Goal: Book appointment/travel/reservation

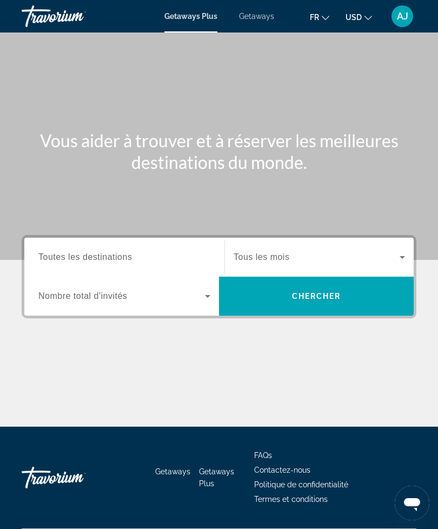
click at [158, 253] on input "Destination Toutes les destinations" at bounding box center [124, 257] width 172 height 13
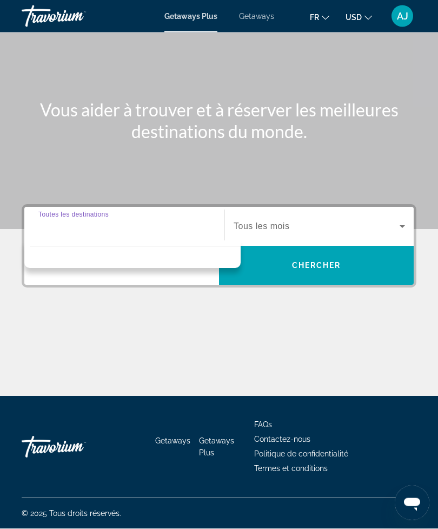
scroll to position [35, 0]
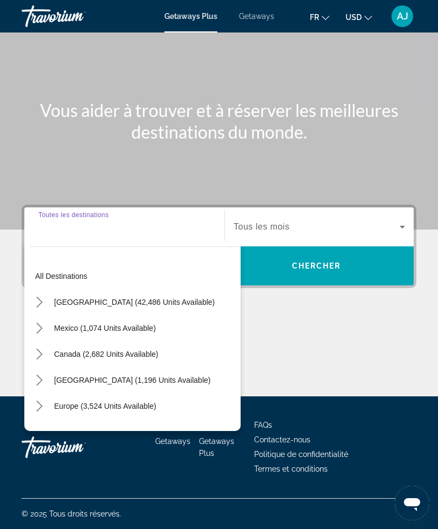
click at [170, 299] on span "[GEOGRAPHIC_DATA] (42,486 units available)" at bounding box center [134, 302] width 161 height 9
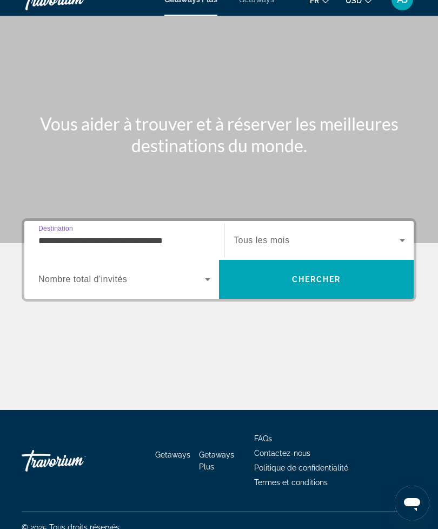
scroll to position [0, 0]
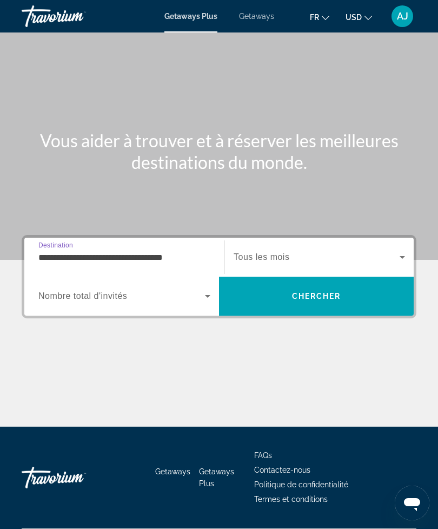
click at [203, 256] on input "**********" at bounding box center [124, 257] width 172 height 13
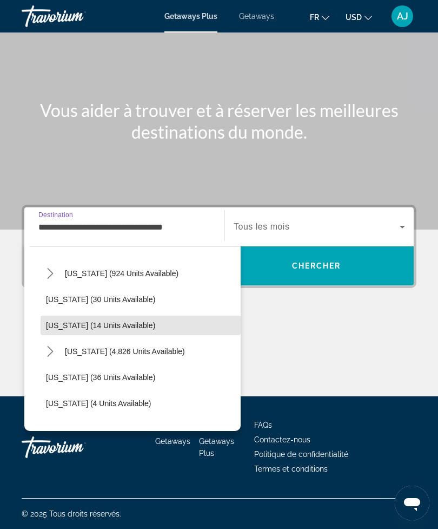
scroll to position [134, 0]
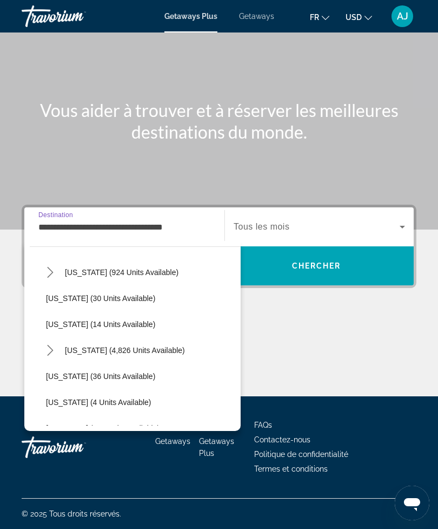
click at [160, 354] on span "Select destination: Florida (4,826 units available)" at bounding box center [125, 350] width 131 height 26
type input "**********"
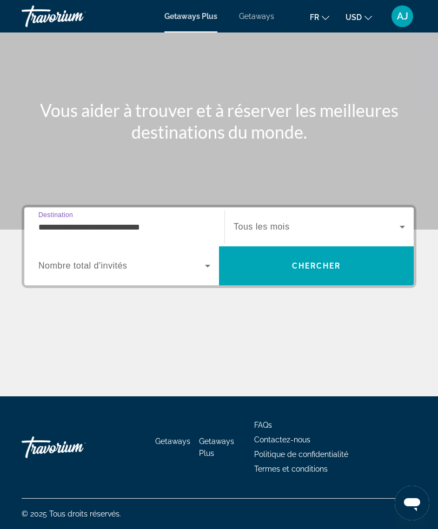
click at [399, 220] on icon "Search widget" at bounding box center [402, 226] width 13 height 13
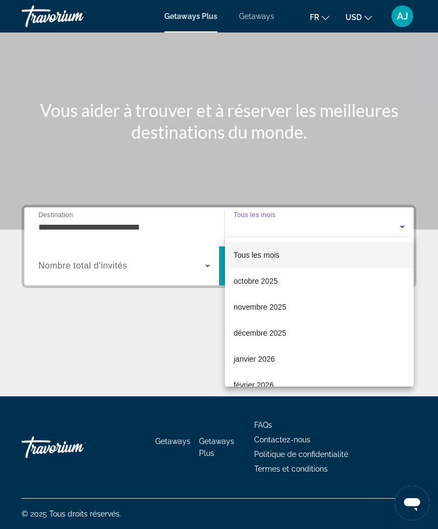
click at [397, 215] on div at bounding box center [219, 264] width 438 height 529
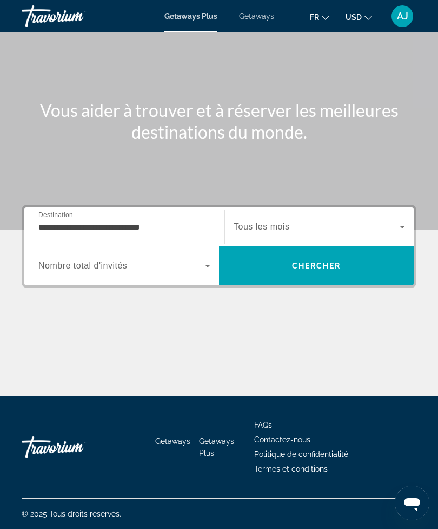
click at [359, 263] on span "Search" at bounding box center [316, 266] width 195 height 26
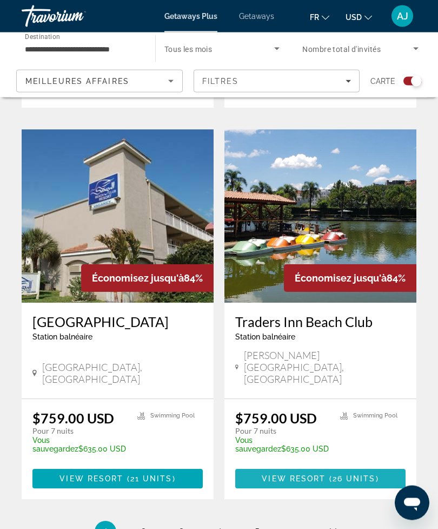
scroll to position [2293, 0]
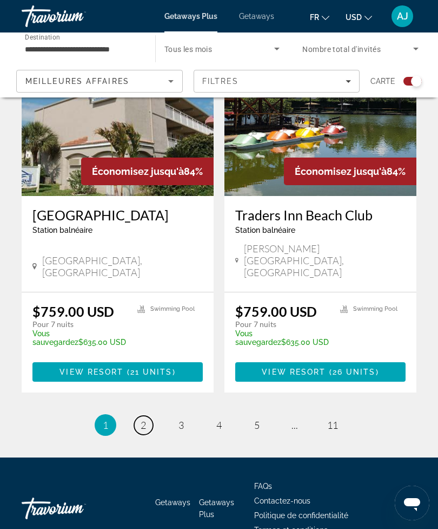
click at [138, 416] on link "page 2" at bounding box center [143, 425] width 19 height 19
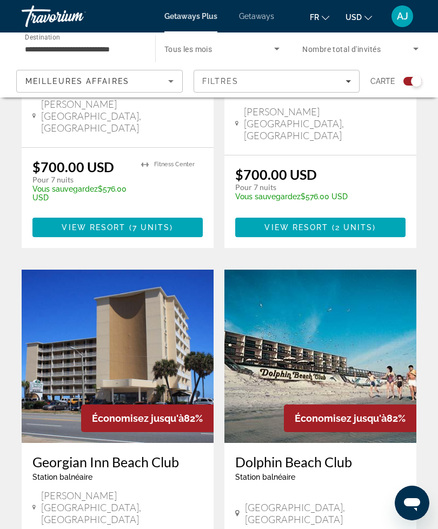
scroll to position [2234, 0]
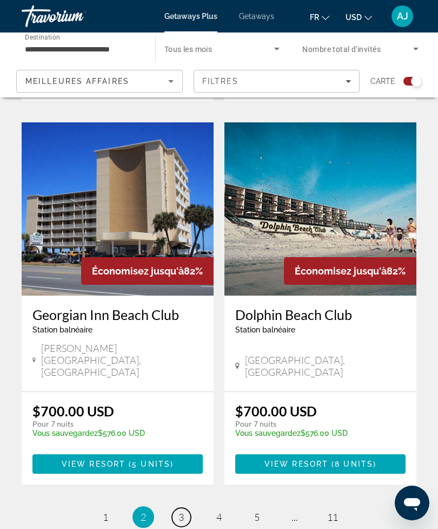
click at [183, 511] on span "3" at bounding box center [181, 517] width 5 height 12
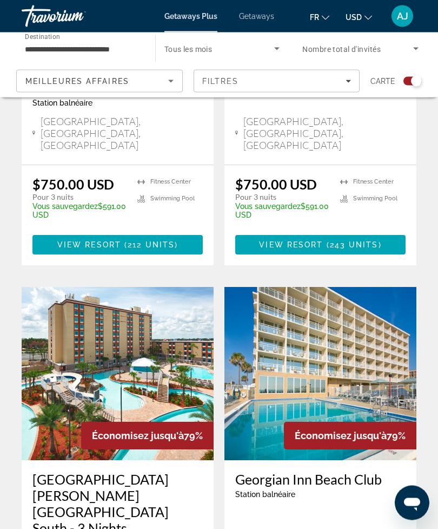
scroll to position [2343, 0]
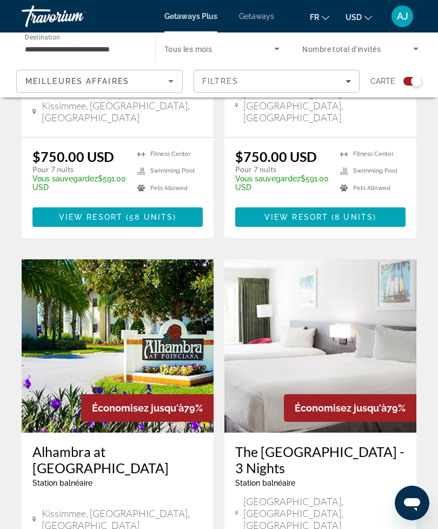
scroll to position [2262, 0]
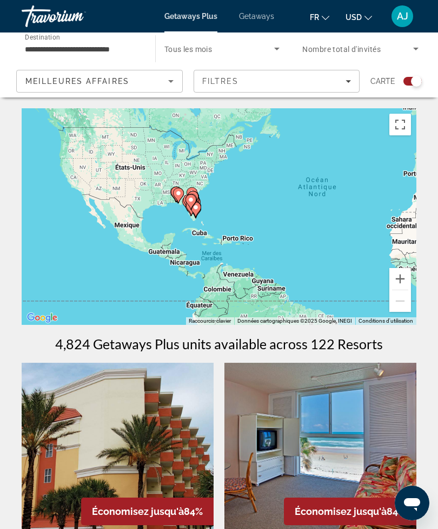
click at [408, 277] on button "Zoom avant" at bounding box center [401, 279] width 22 height 22
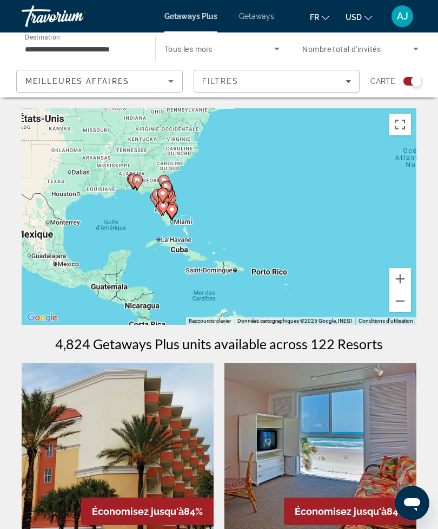
click at [403, 278] on button "Zoom avant" at bounding box center [401, 279] width 22 height 22
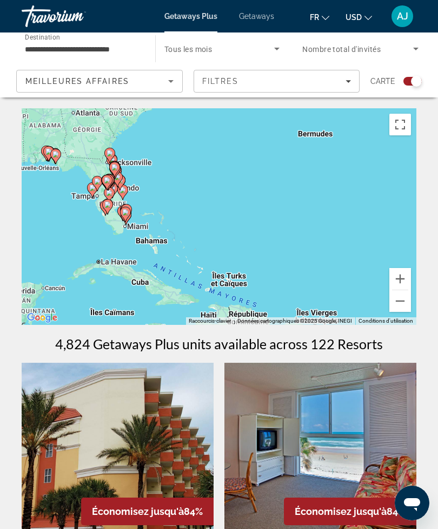
click at [403, 277] on button "Zoom avant" at bounding box center [401, 279] width 22 height 22
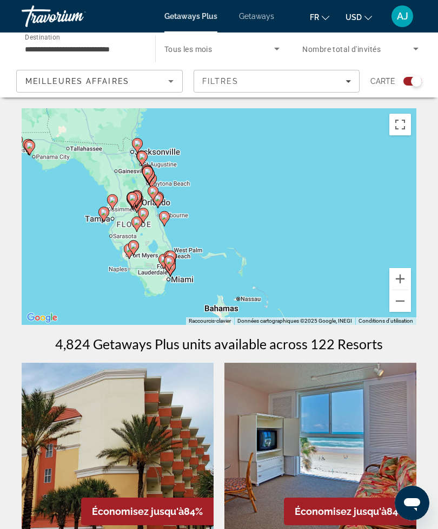
click at [403, 278] on button "Zoom avant" at bounding box center [401, 279] width 22 height 22
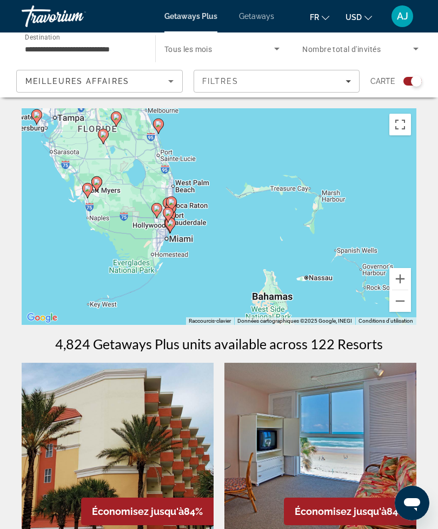
click at [401, 276] on button "Zoom avant" at bounding box center [401, 279] width 22 height 22
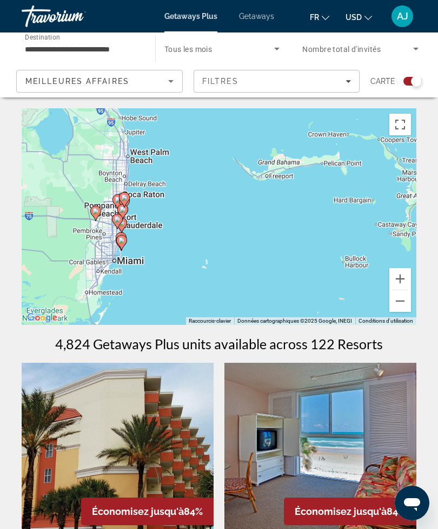
click at [403, 275] on button "Zoom avant" at bounding box center [401, 279] width 22 height 22
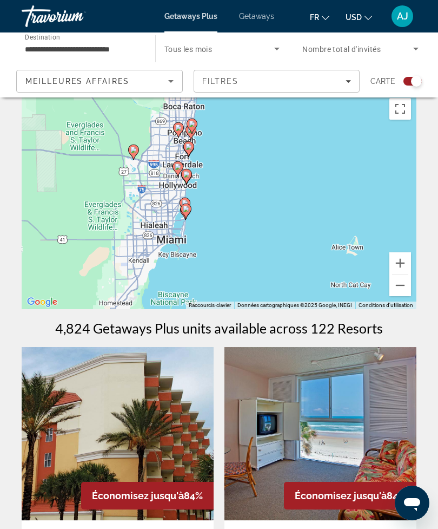
scroll to position [10, 0]
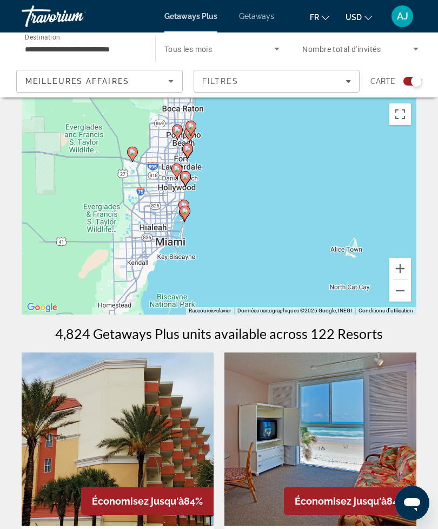
click at [403, 267] on button "Zoom avant" at bounding box center [401, 269] width 22 height 22
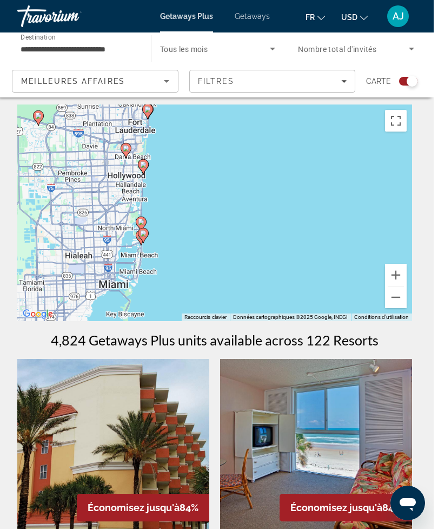
scroll to position [23, 0]
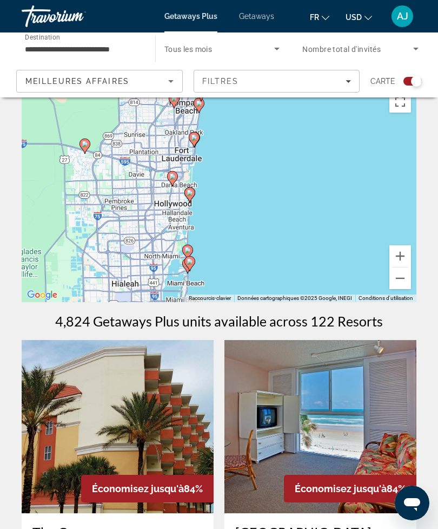
click at [403, 252] on button "Zoom avant" at bounding box center [401, 256] width 22 height 22
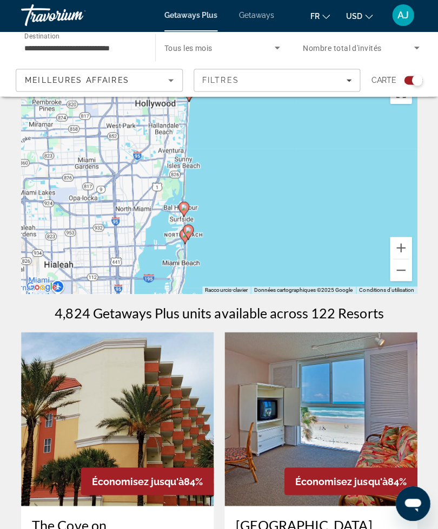
scroll to position [31, 0]
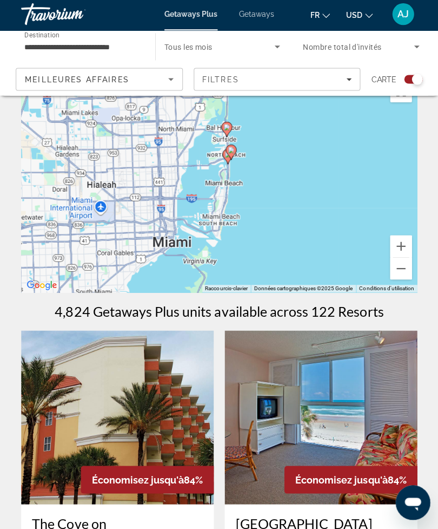
click at [403, 245] on button "Zoom avant" at bounding box center [401, 248] width 22 height 22
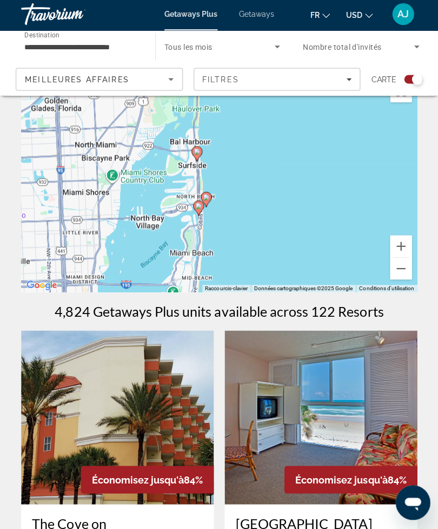
click at [404, 246] on button "Zoom avant" at bounding box center [401, 248] width 22 height 22
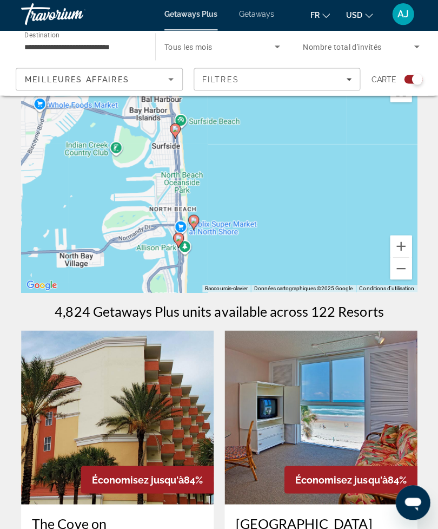
click at [399, 249] on button "Zoom avant" at bounding box center [401, 248] width 22 height 22
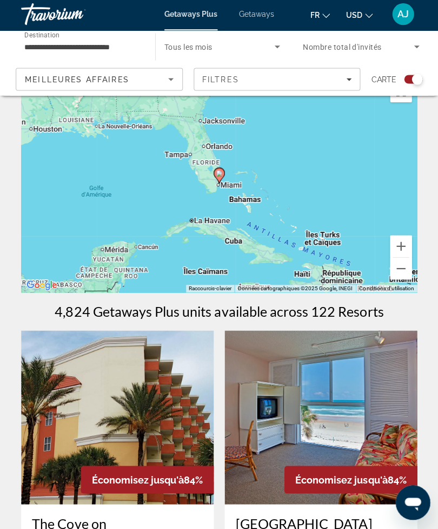
click at [220, 170] on icon "Main content" at bounding box center [219, 177] width 10 height 14
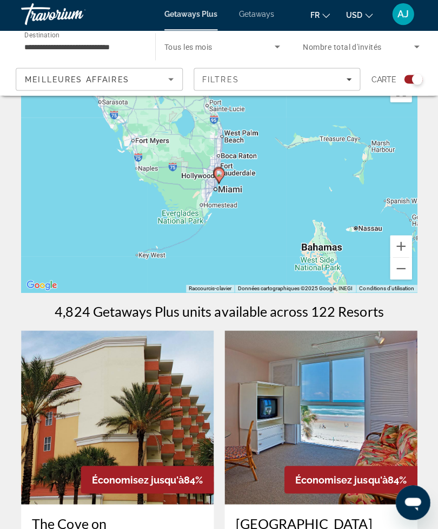
type input "**********"
click at [221, 170] on icon "Main content" at bounding box center [219, 177] width 10 height 14
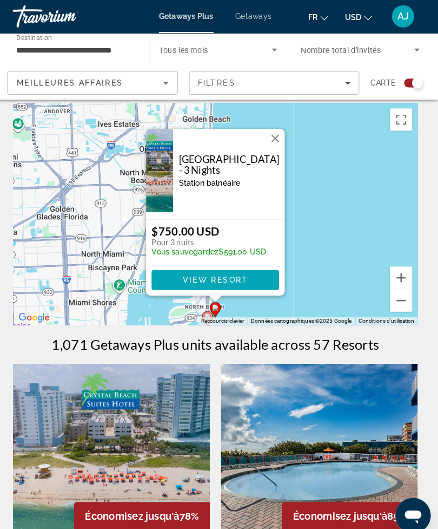
scroll to position [0, 0]
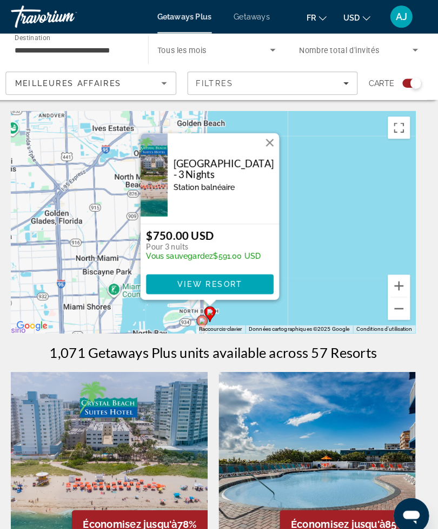
click at [266, 140] on button "Fermer" at bounding box center [274, 139] width 16 height 16
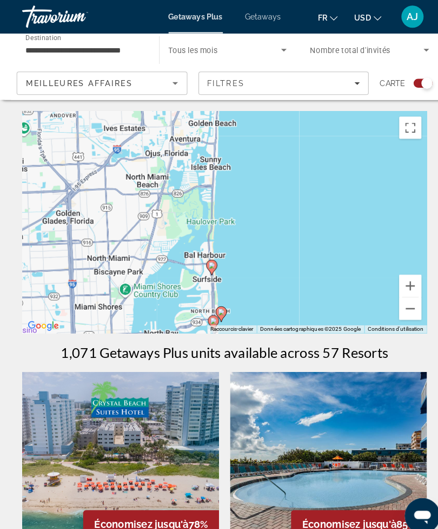
click at [270, 18] on span "Getaways" at bounding box center [256, 16] width 35 height 9
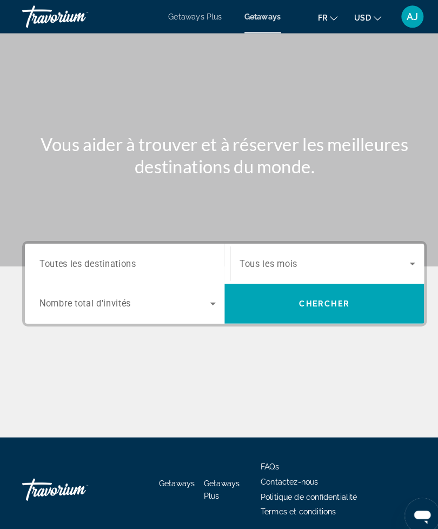
click at [153, 251] on input "Destination Toutes les destinations" at bounding box center [124, 257] width 172 height 13
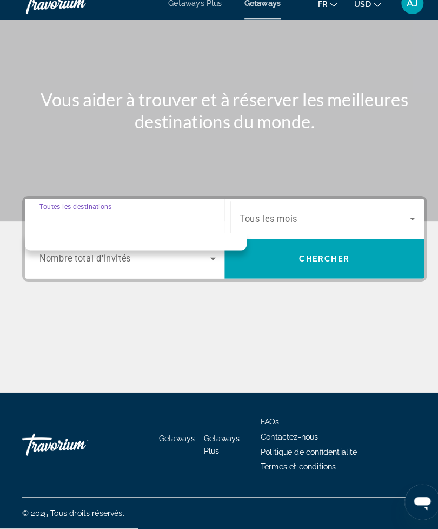
scroll to position [35, 0]
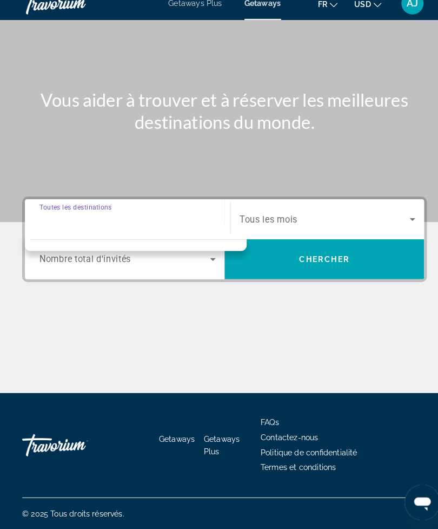
click at [154, 221] on input "Destination Toutes les destinations" at bounding box center [124, 227] width 172 height 13
click at [177, 221] on input "Destination Toutes les destinations" at bounding box center [124, 227] width 172 height 13
click at [109, 212] on div "Destination Toutes les destinations" at bounding box center [124, 227] width 172 height 31
click at [157, 221] on input "Destination Toutes les destinations" at bounding box center [124, 227] width 172 height 13
click at [165, 222] on div "Search widget" at bounding box center [124, 227] width 172 height 31
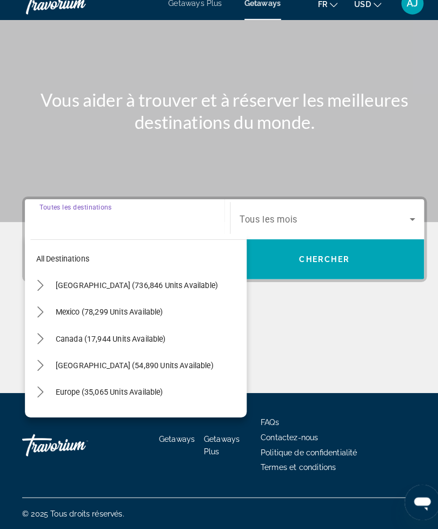
click at [142, 287] on span "[GEOGRAPHIC_DATA] (736,846 units available)" at bounding box center [133, 291] width 159 height 9
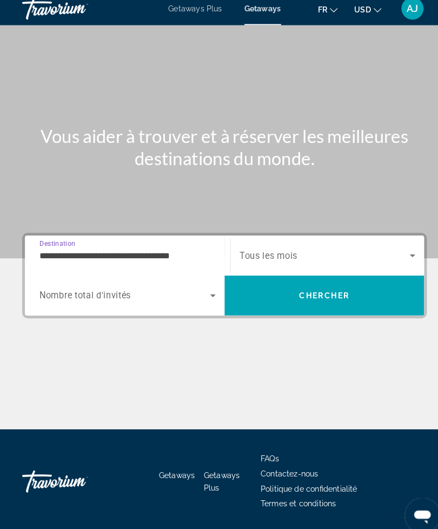
click at [178, 253] on input "**********" at bounding box center [124, 250] width 172 height 13
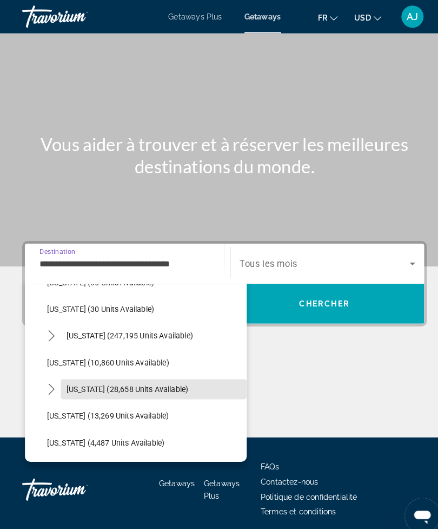
scroll to position [175, 0]
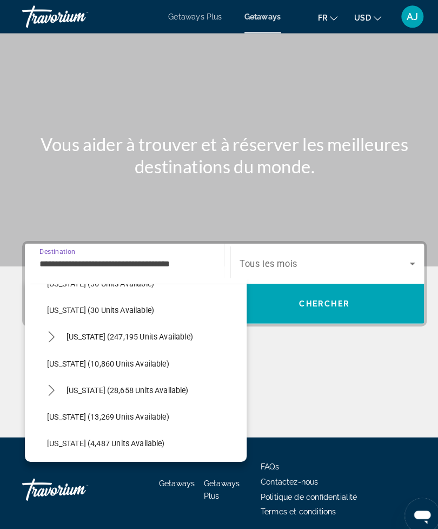
click at [168, 329] on span "[US_STATE] (247,195 units available)" at bounding box center [126, 328] width 123 height 9
type input "**********"
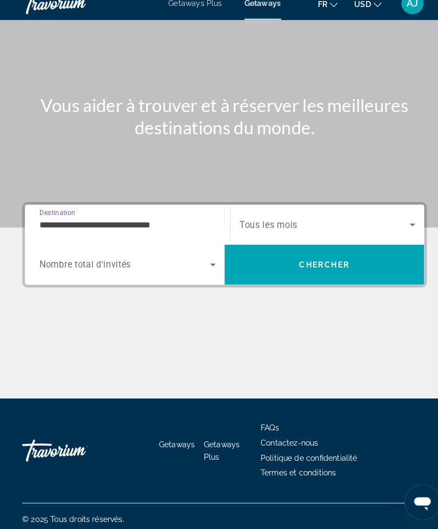
scroll to position [35, 0]
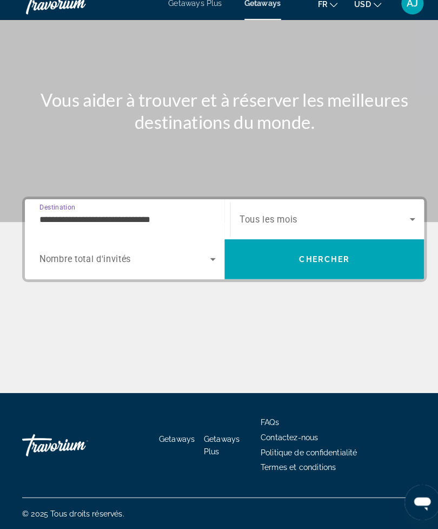
click at [318, 261] on span "Chercher" at bounding box center [316, 265] width 49 height 9
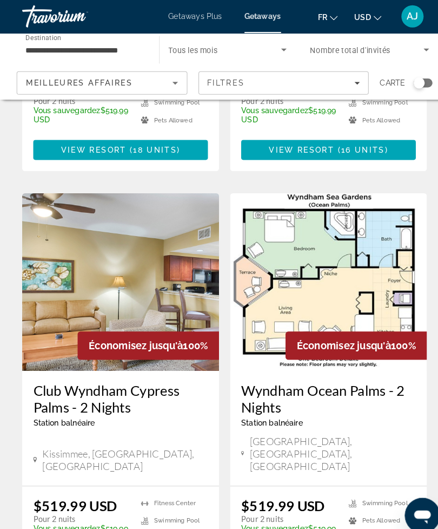
scroll to position [2057, 0]
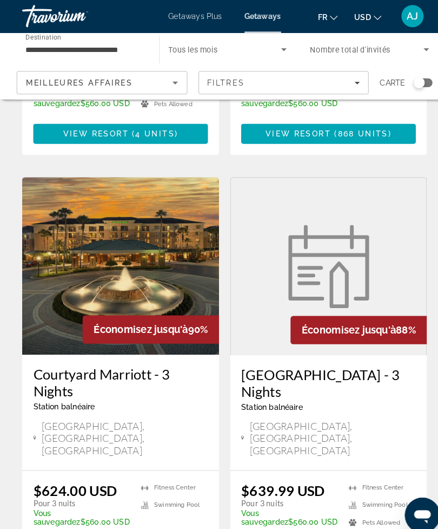
scroll to position [2098, 0]
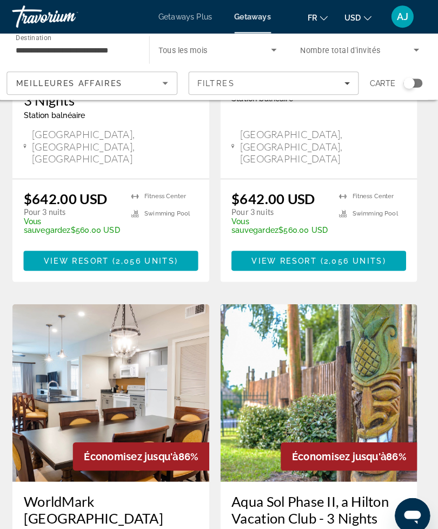
scroll to position [1923, 0]
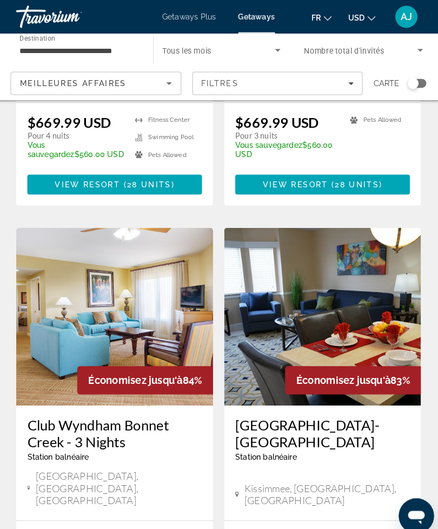
scroll to position [1962, 0]
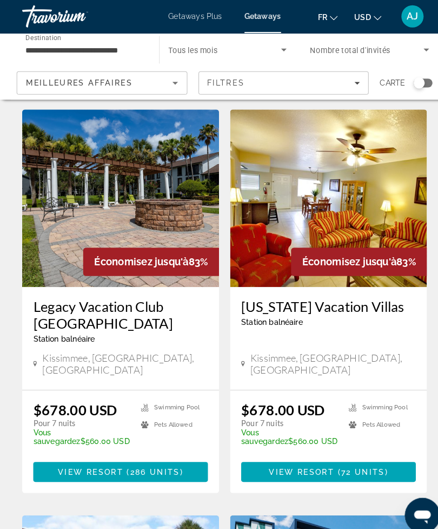
scroll to position [452, 0]
click at [124, 291] on h3 "Legacy Vacation Club [GEOGRAPHIC_DATA]" at bounding box center [117, 307] width 170 height 32
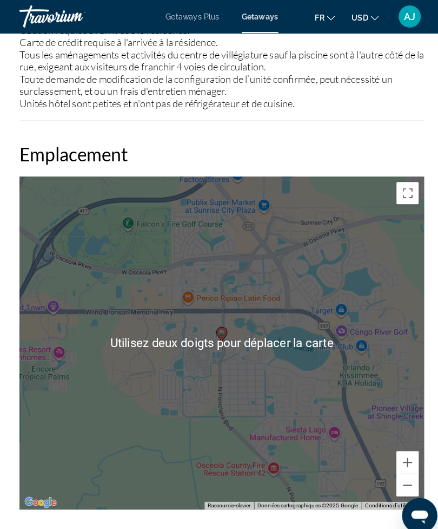
scroll to position [2031, 0]
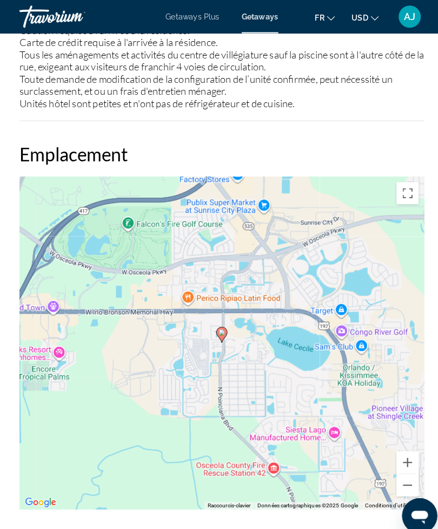
click at [398, 475] on button "Zoom arrière" at bounding box center [401, 473] width 22 height 22
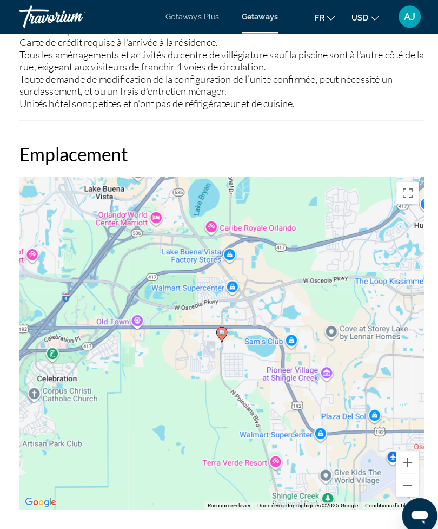
click at [399, 472] on button "Zoom arrière" at bounding box center [401, 473] width 22 height 22
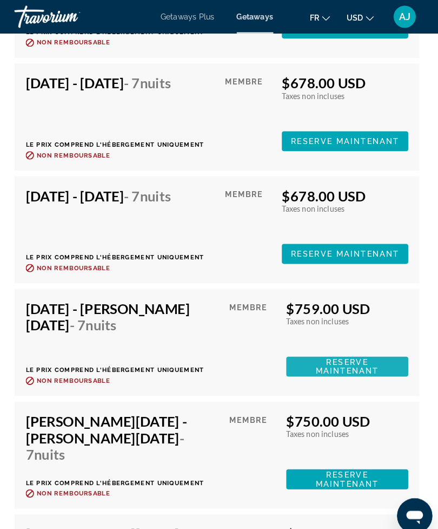
scroll to position [3644, 0]
click at [328, 356] on span "Reserve maintenant" at bounding box center [347, 357] width 62 height 17
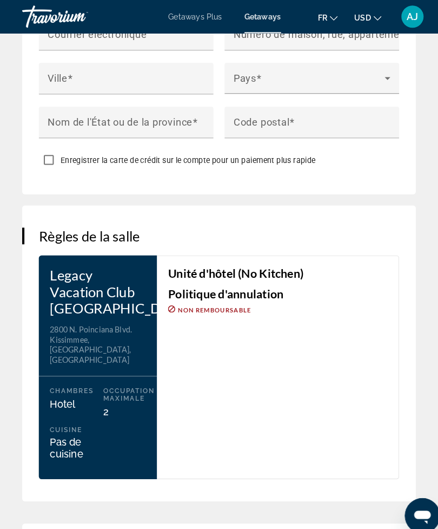
scroll to position [1415, 0]
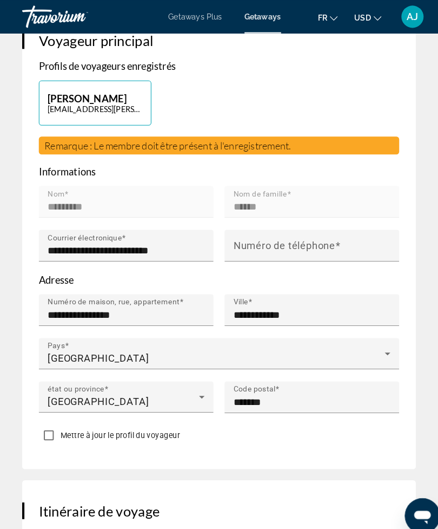
click at [363, 16] on button "USD USD ($) MXN (Mex$) CAD (Can$) GBP (£) EUR (€) AUD (A$) NZD (NZ$) CNY (CN¥)" at bounding box center [359, 17] width 27 height 16
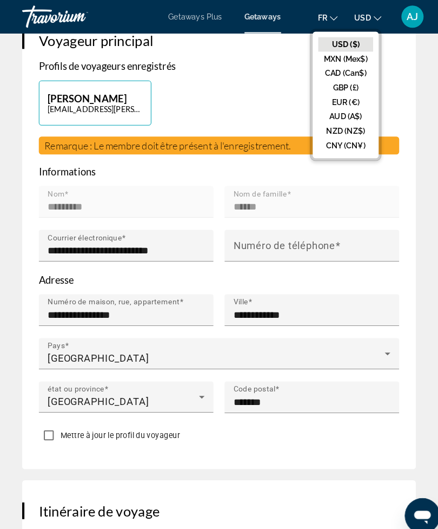
click at [348, 72] on button "CAD (Can$)" at bounding box center [338, 71] width 54 height 14
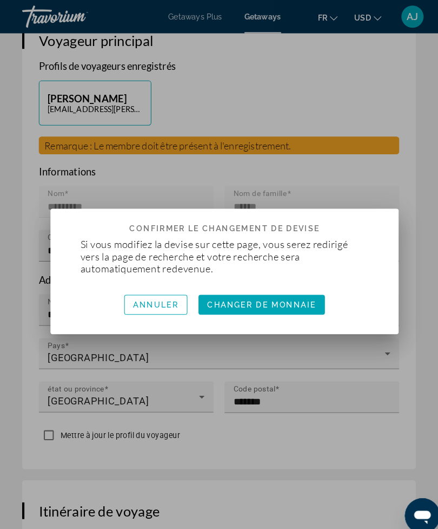
scroll to position [0, 0]
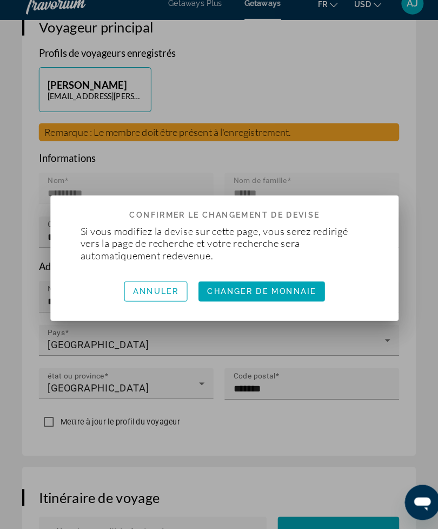
click at [271, 293] on span "Changer de monnaie" at bounding box center [255, 297] width 106 height 9
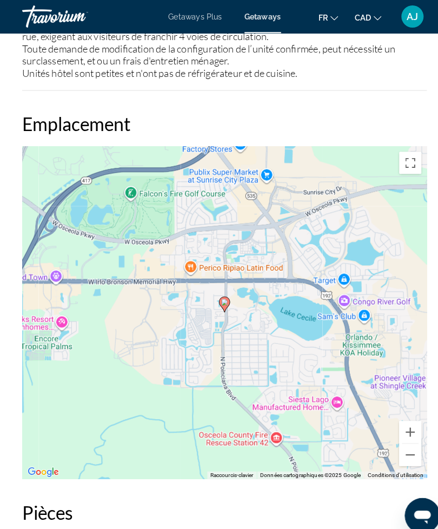
scroll to position [2061, 0]
click at [401, 442] on button "Zoom arrière" at bounding box center [401, 443] width 22 height 22
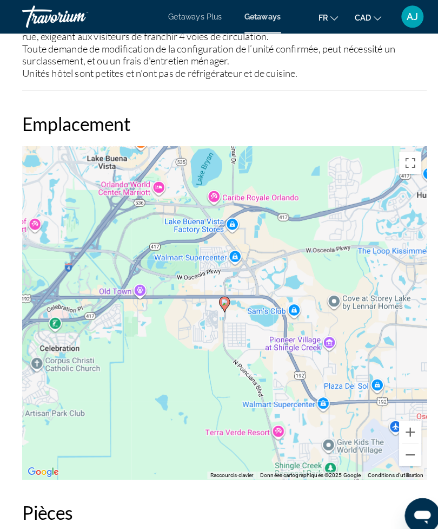
click at [403, 445] on button "Zoom arrière" at bounding box center [401, 443] width 22 height 22
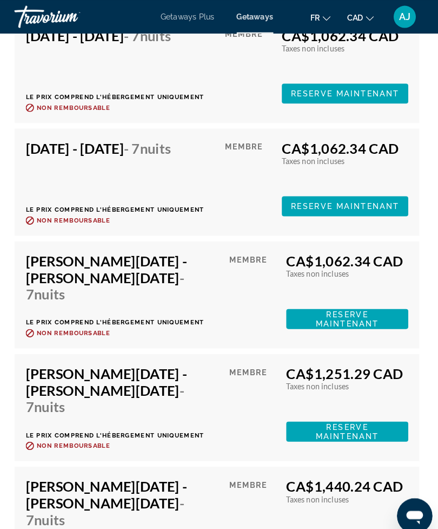
scroll to position [8501, 0]
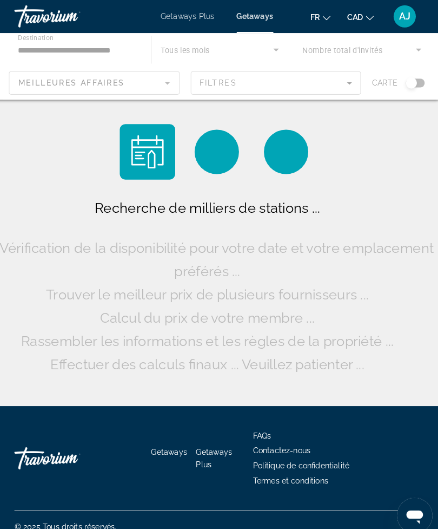
scroll to position [35, 0]
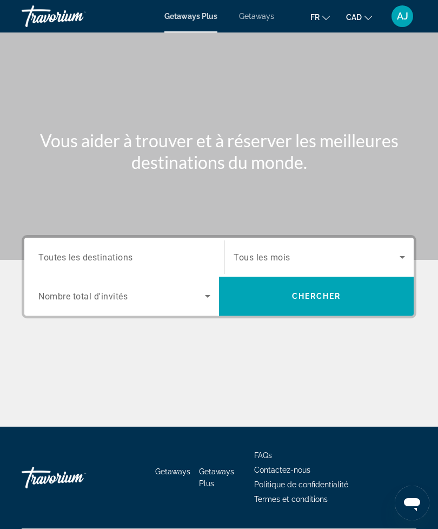
click at [123, 261] on span "Toutes les destinations" at bounding box center [85, 257] width 95 height 10
click at [123, 261] on input "Destination Toutes les destinations" at bounding box center [124, 257] width 172 height 13
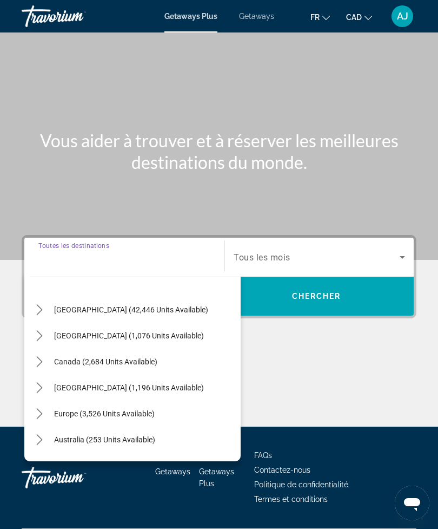
scroll to position [24, 0]
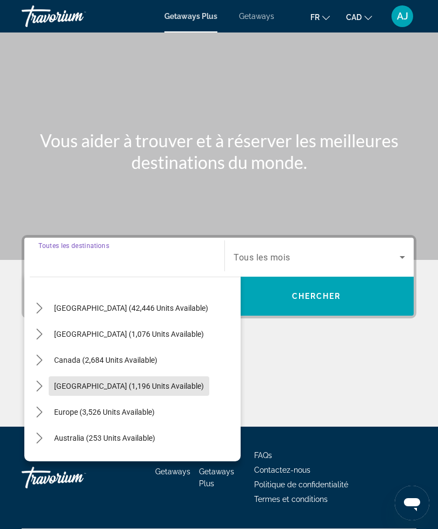
click at [155, 385] on span "[GEOGRAPHIC_DATA] (1,196 units available)" at bounding box center [129, 386] width 150 height 9
type input "**********"
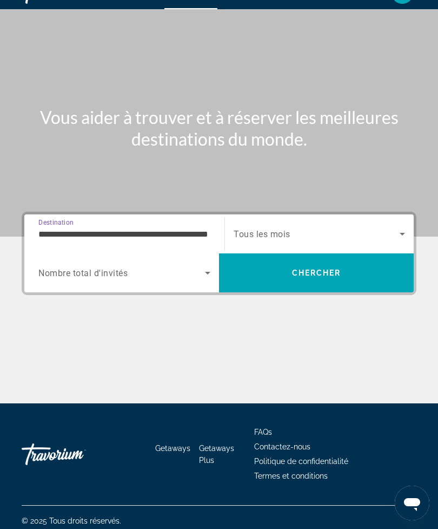
scroll to position [35, 0]
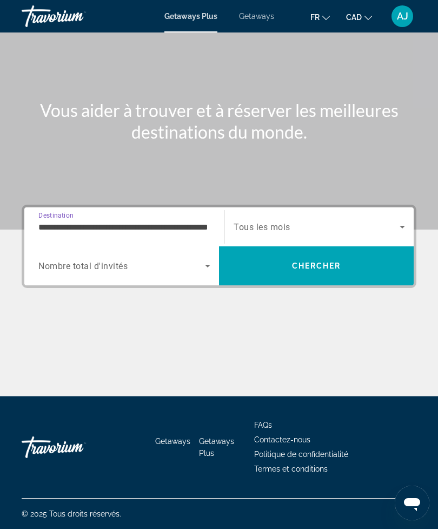
click at [402, 220] on icon "Search widget" at bounding box center [402, 226] width 13 height 13
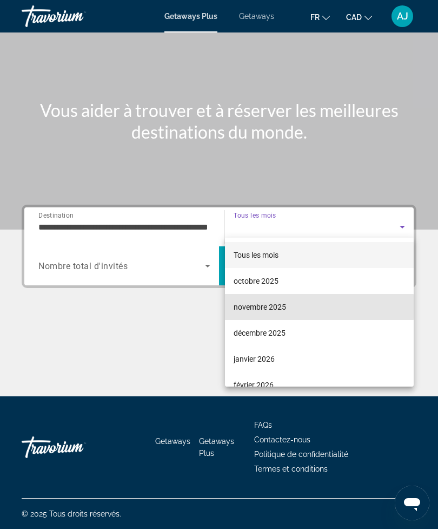
click at [285, 307] on span "novembre 2025" at bounding box center [260, 306] width 53 height 13
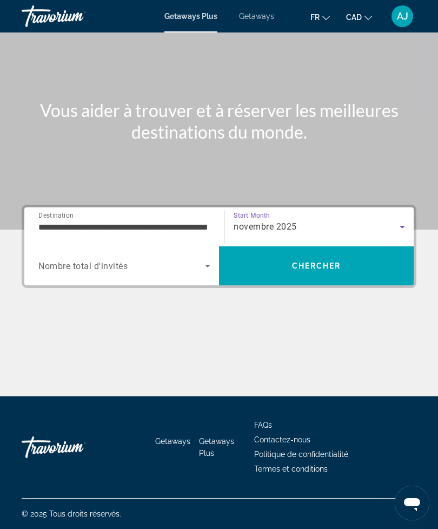
click at [338, 261] on span "Chercher" at bounding box center [316, 265] width 49 height 9
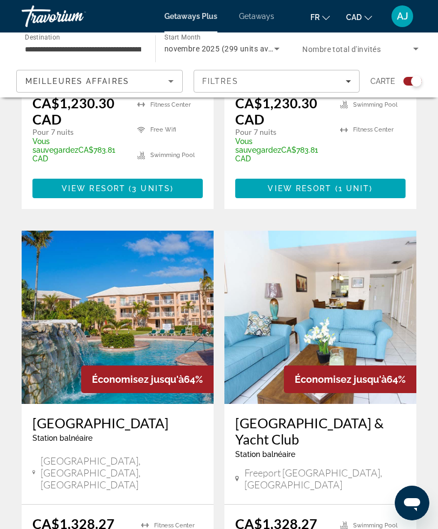
scroll to position [2277, 0]
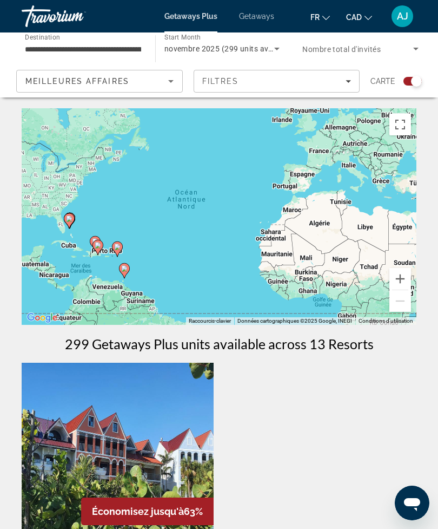
click at [172, 78] on icon "Sort by" at bounding box center [171, 81] width 13 height 13
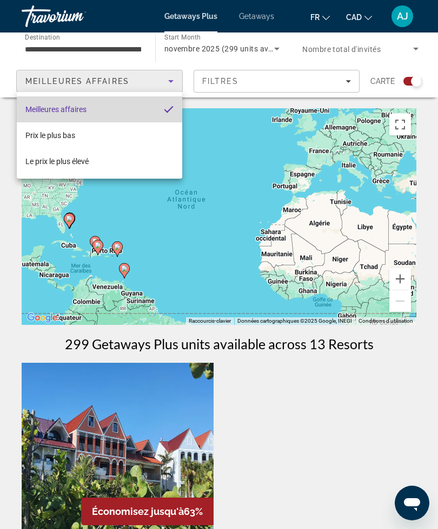
click at [141, 110] on mat-option "Meilleures affaires" at bounding box center [100, 109] width 166 height 26
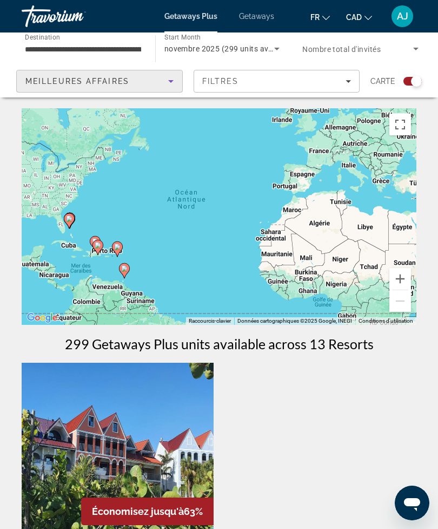
click at [170, 78] on icon "Sort by" at bounding box center [171, 81] width 13 height 13
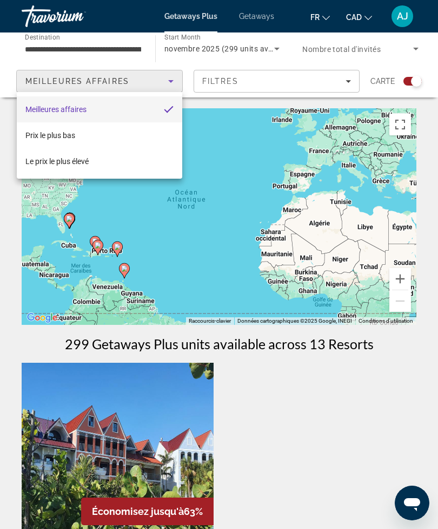
click at [176, 83] on div at bounding box center [219, 264] width 438 height 529
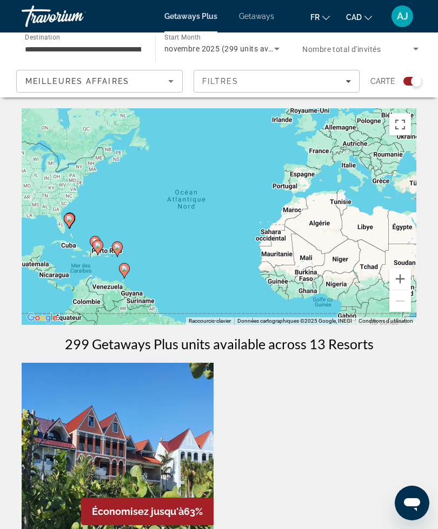
click at [130, 43] on input "**********" at bounding box center [83, 49] width 116 height 13
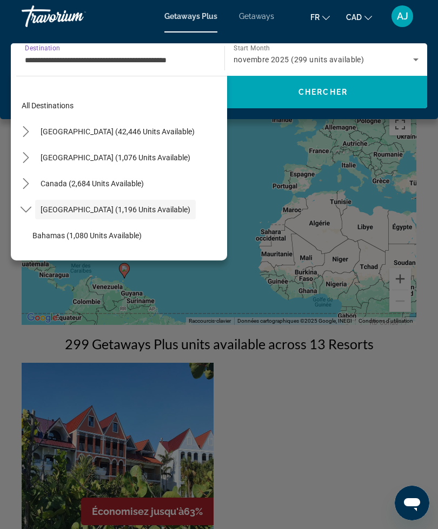
scroll to position [38, 0]
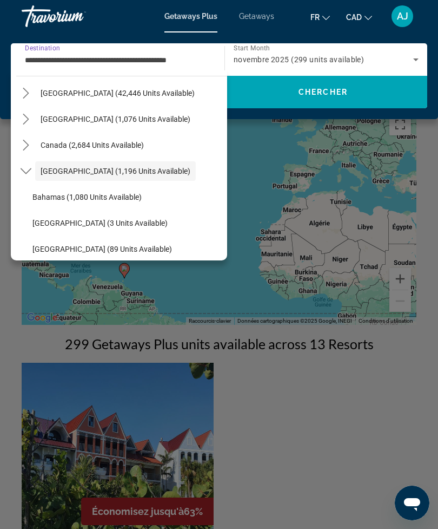
click at [173, 121] on div "[GEOGRAPHIC_DATA] (1,076 units available)" at bounding box center [121, 119] width 211 height 26
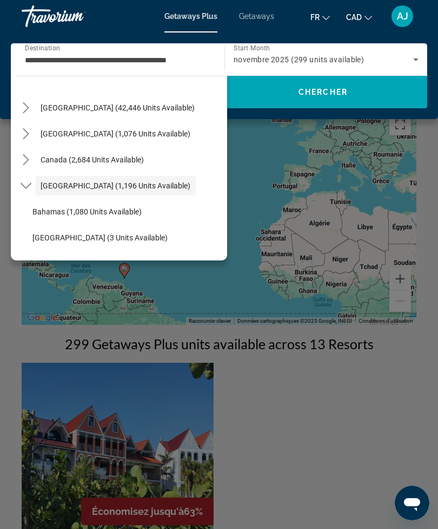
scroll to position [22, 0]
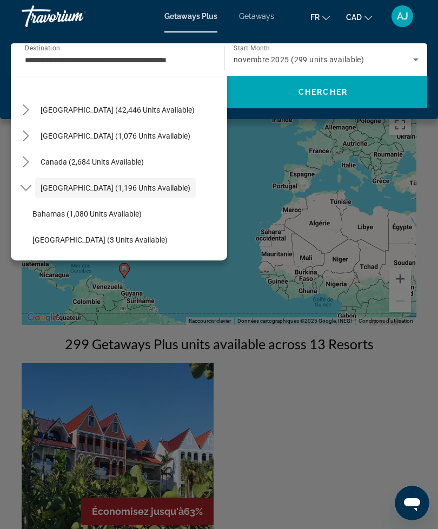
click at [126, 164] on span "Canada (2,684 units available)" at bounding box center [92, 162] width 103 height 9
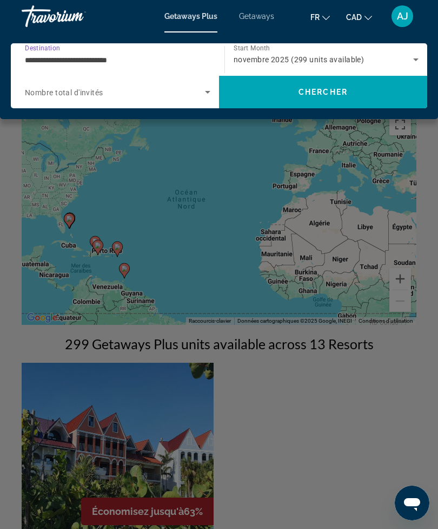
click at [362, 81] on span "Search" at bounding box center [323, 92] width 208 height 26
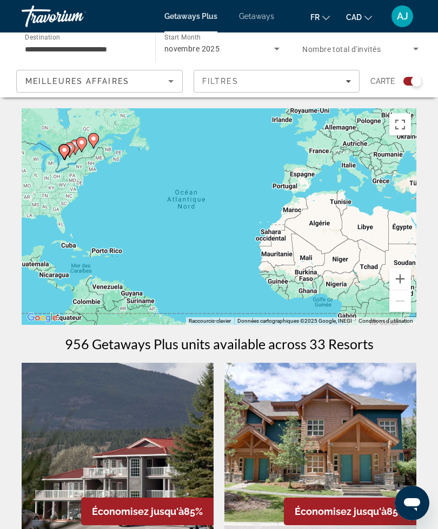
click at [209, 50] on span "novembre 2025" at bounding box center [193, 48] width 56 height 9
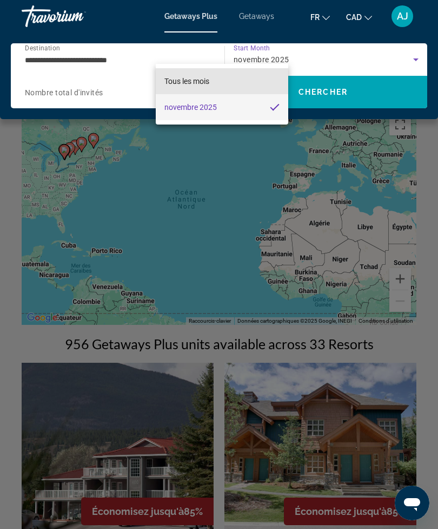
click at [205, 82] on span "Tous les mois" at bounding box center [187, 81] width 45 height 9
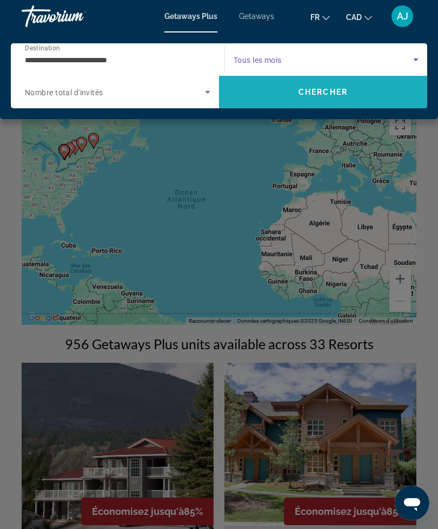
click at [344, 94] on span "Chercher" at bounding box center [323, 92] width 49 height 9
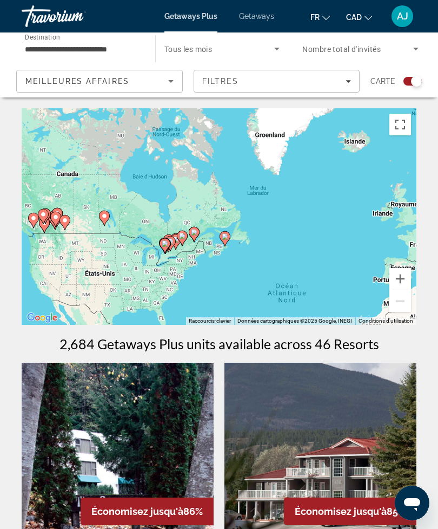
click at [401, 277] on button "Zoom avant" at bounding box center [401, 279] width 22 height 22
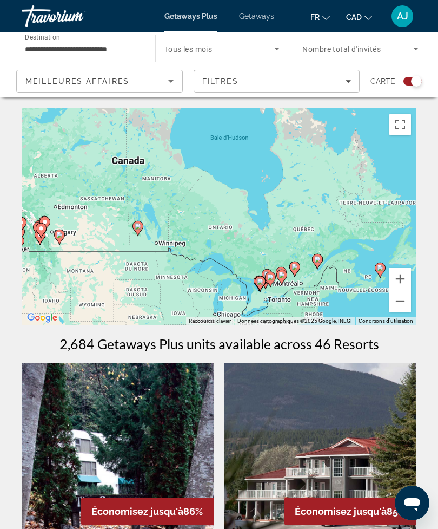
click at [403, 280] on button "Zoom avant" at bounding box center [401, 279] width 22 height 22
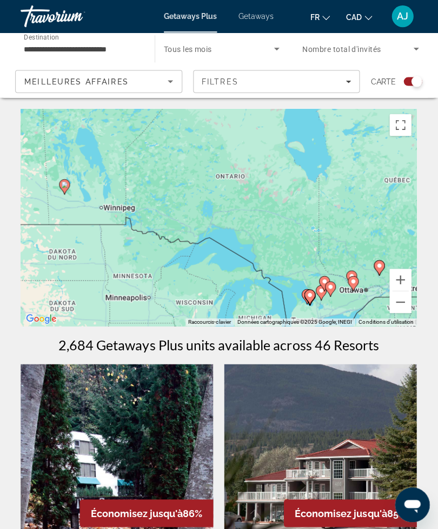
click at [396, 276] on button "Zoom avant" at bounding box center [401, 279] width 22 height 22
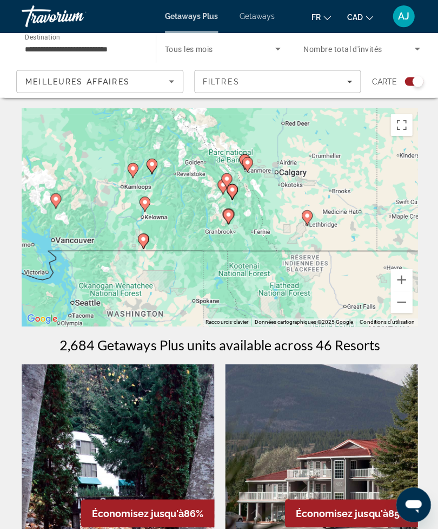
click at [406, 280] on button "Zoom avant" at bounding box center [401, 279] width 22 height 22
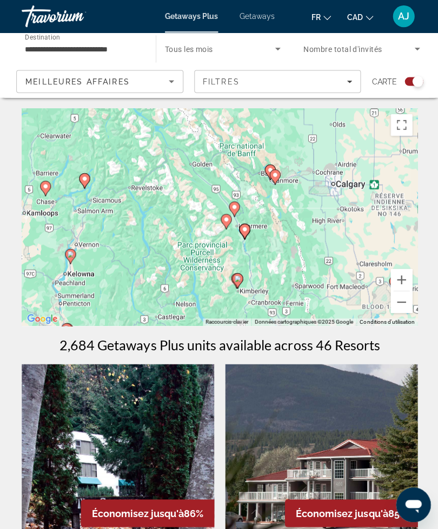
click at [403, 277] on button "Zoom avant" at bounding box center [401, 279] width 22 height 22
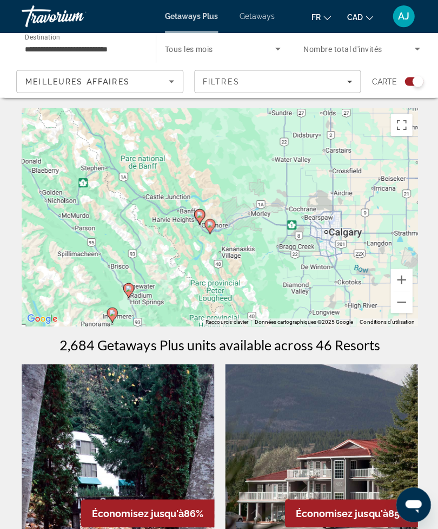
click at [398, 278] on button "Zoom avant" at bounding box center [401, 279] width 22 height 22
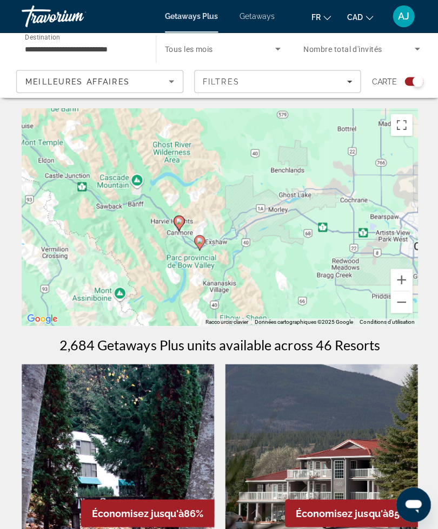
click at [402, 272] on button "Zoom avant" at bounding box center [401, 279] width 22 height 22
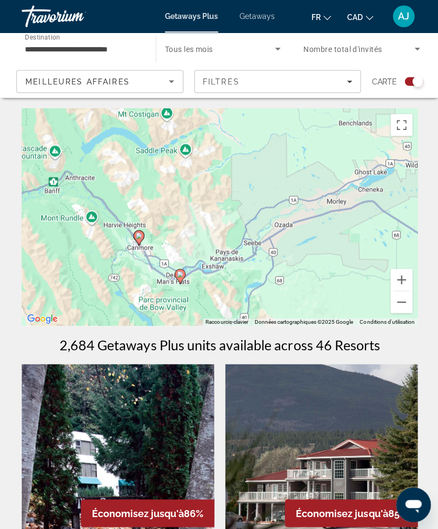
click at [408, 285] on button "Zoom avant" at bounding box center [401, 279] width 22 height 22
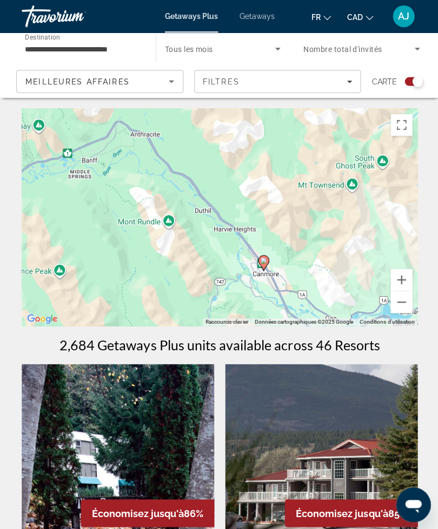
type input "**********"
click at [267, 260] on icon "Main content" at bounding box center [263, 262] width 10 height 14
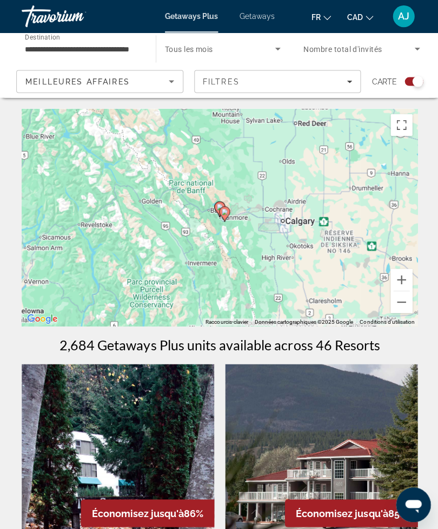
click at [214, 196] on div "Pour naviguer, utilisez les touches fléchées. Pour activer le glissement du mar…" at bounding box center [219, 216] width 395 height 217
click at [218, 206] on image "Main content" at bounding box center [219, 206] width 6 height 6
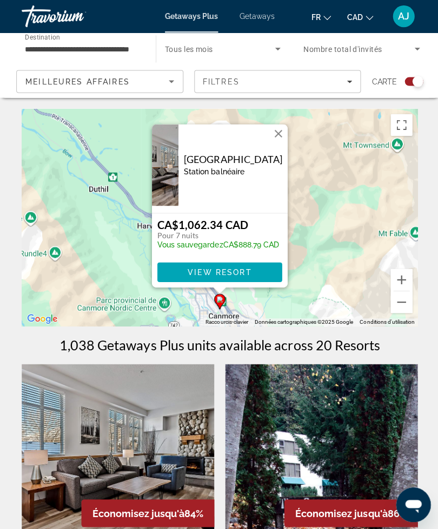
click at [255, 274] on span "Main content" at bounding box center [219, 271] width 124 height 26
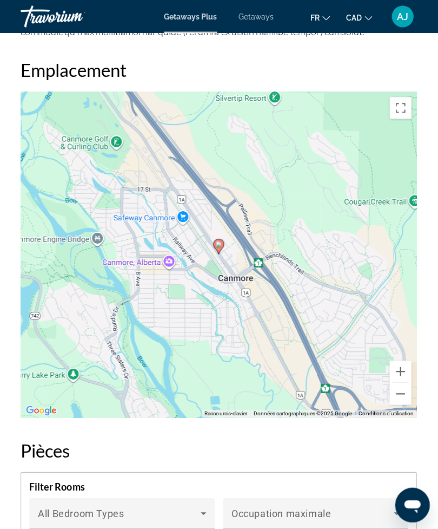
scroll to position [1986, 0]
click at [401, 382] on button "Zoom arrière" at bounding box center [401, 393] width 22 height 22
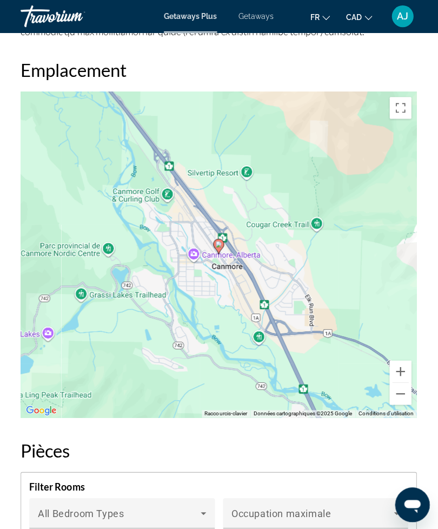
click at [400, 382] on button "Zoom arrière" at bounding box center [401, 393] width 22 height 22
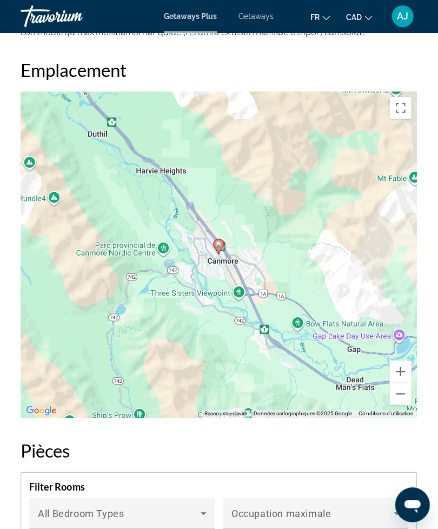
click at [400, 382] on button "Zoom arrière" at bounding box center [401, 393] width 22 height 22
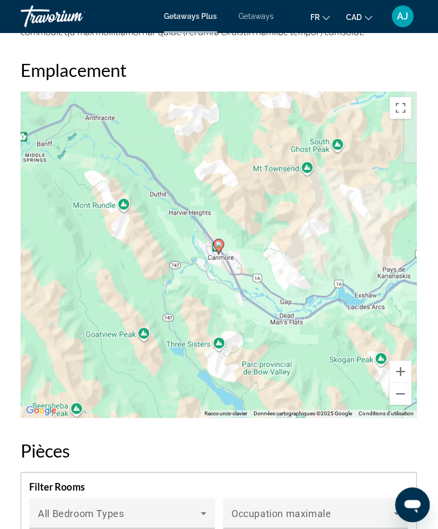
click at [401, 382] on button "Zoom arrière" at bounding box center [401, 393] width 22 height 22
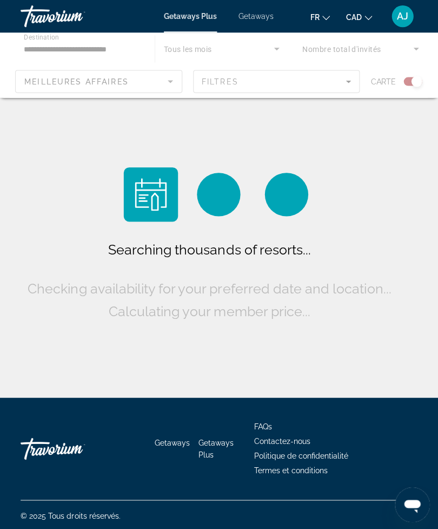
scroll to position [35, 0]
